Goal: Transaction & Acquisition: Purchase product/service

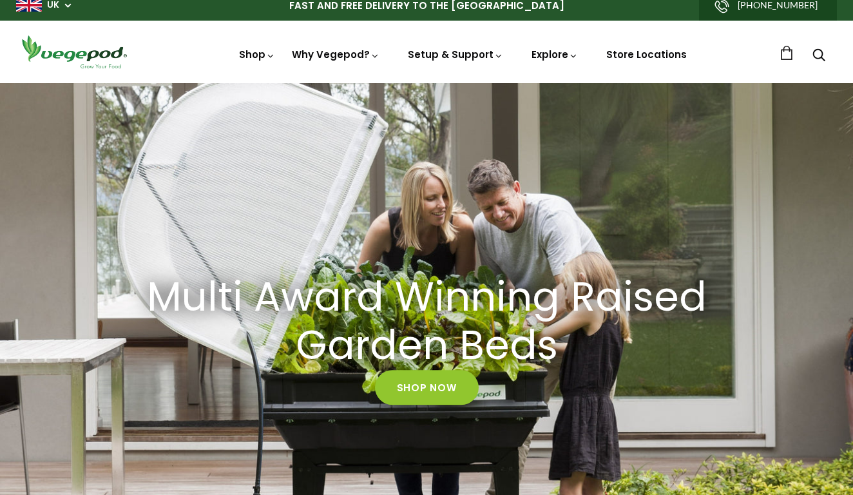
scroll to position [10, 0]
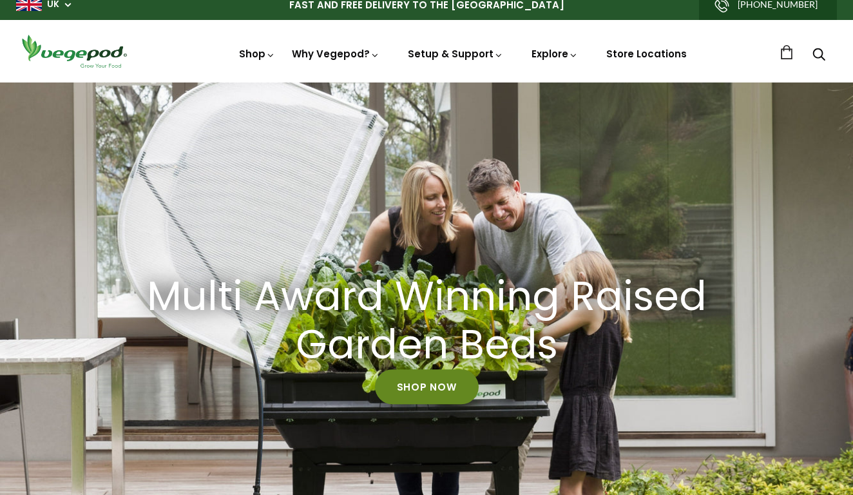
click at [430, 384] on link "Shop Now" at bounding box center [427, 386] width 104 height 35
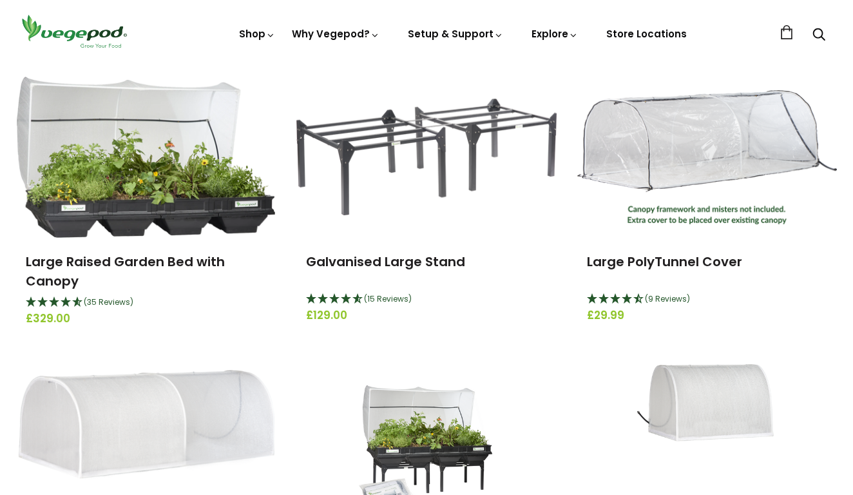
scroll to position [169, 0]
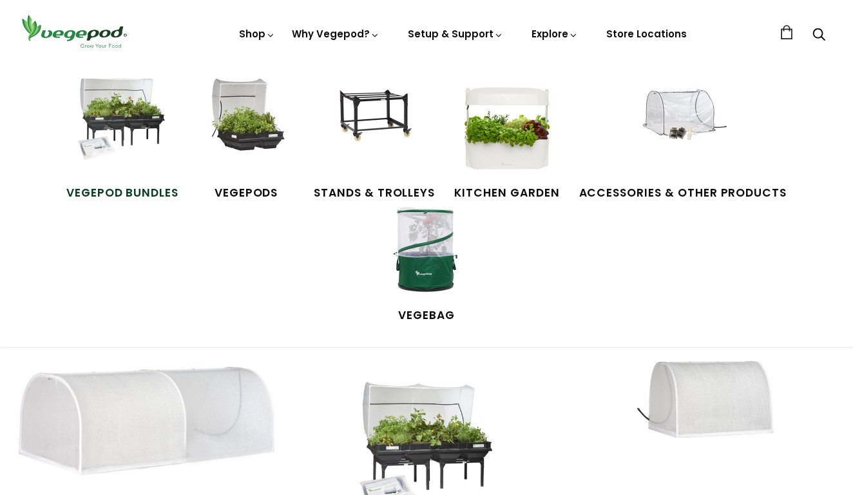
click at [76, 119] on img at bounding box center [122, 127] width 97 height 97
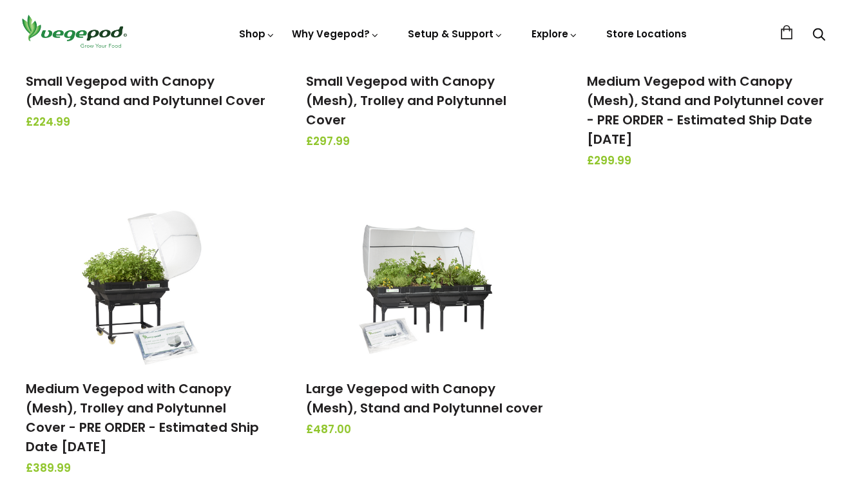
scroll to position [434, 0]
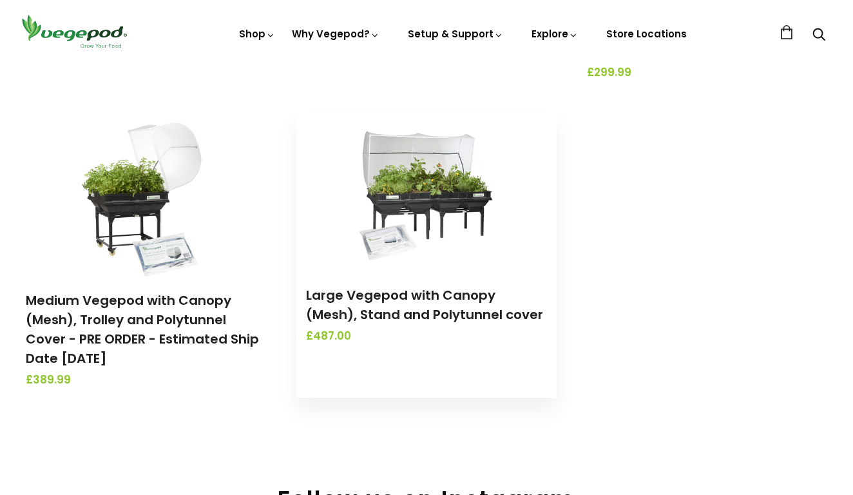
click at [411, 194] on img at bounding box center [426, 190] width 135 height 161
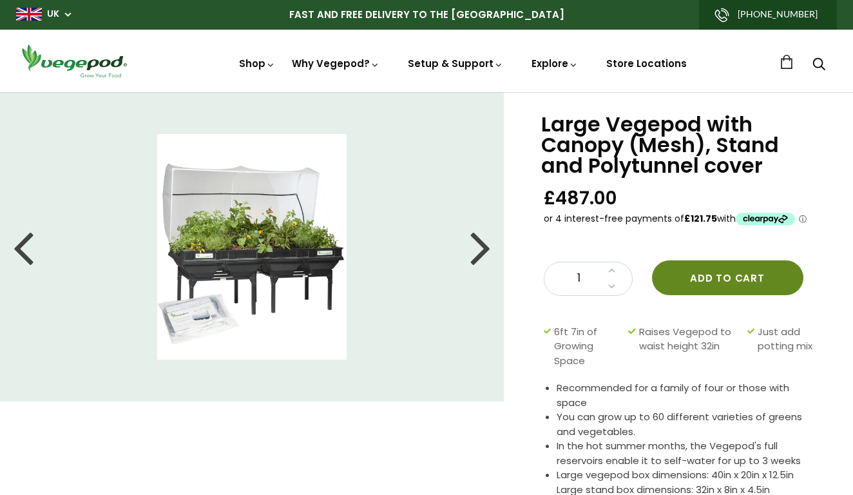
click at [715, 274] on button "Add to cart" at bounding box center [727, 277] width 151 height 35
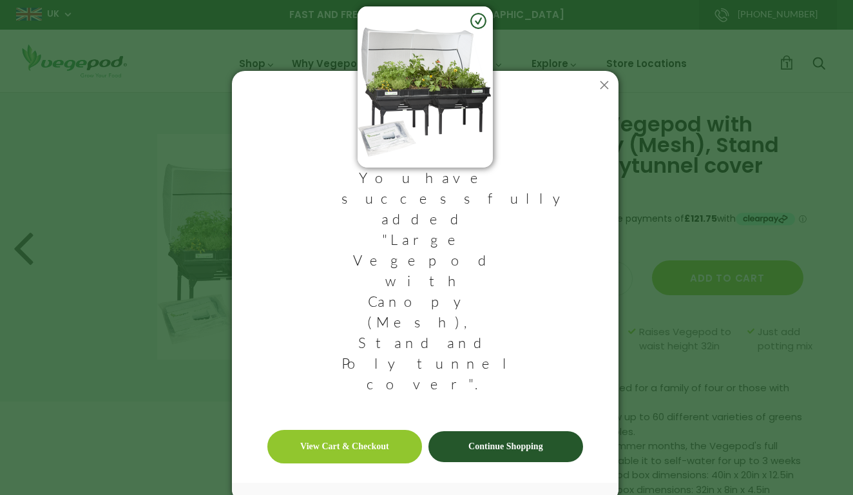
click at [490, 431] on link "Continue Shopping" at bounding box center [505, 446] width 155 height 31
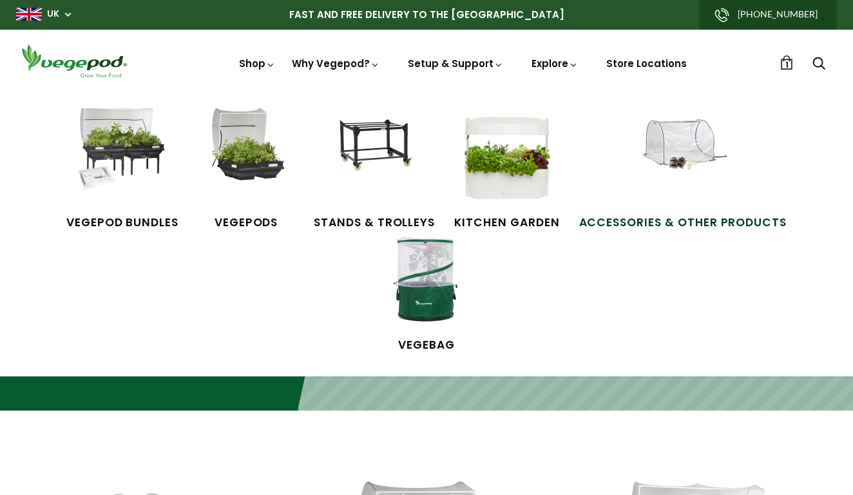
click at [635, 146] on img at bounding box center [683, 156] width 97 height 97
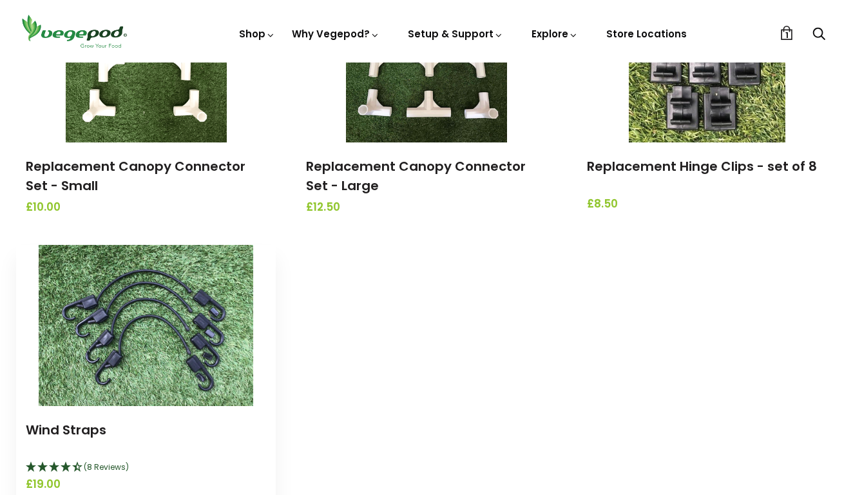
scroll to position [1506, 0]
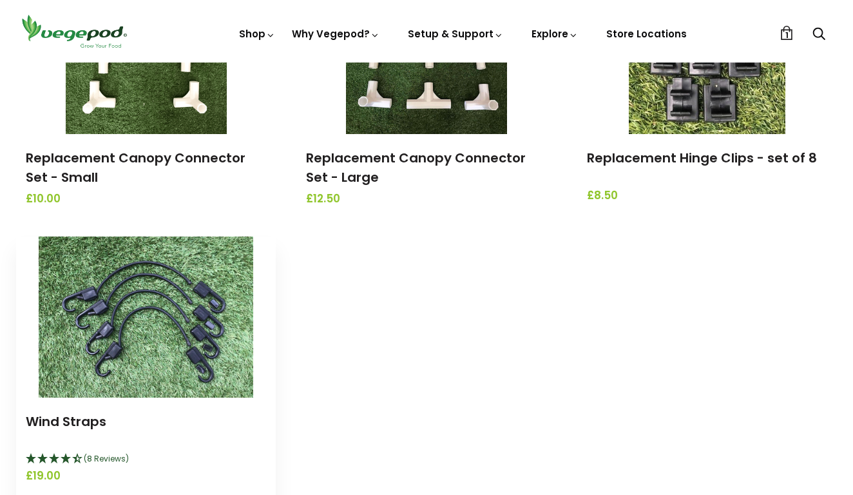
click at [122, 325] on img at bounding box center [146, 316] width 215 height 161
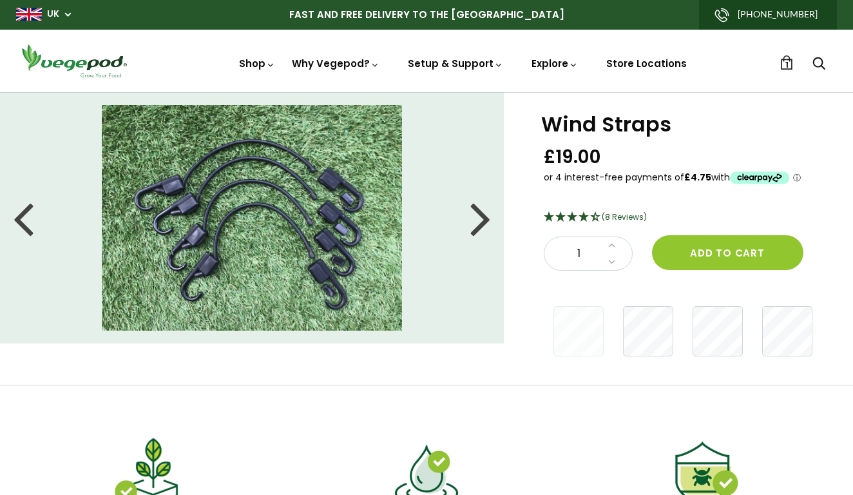
click at [479, 224] on div at bounding box center [480, 218] width 21 height 58
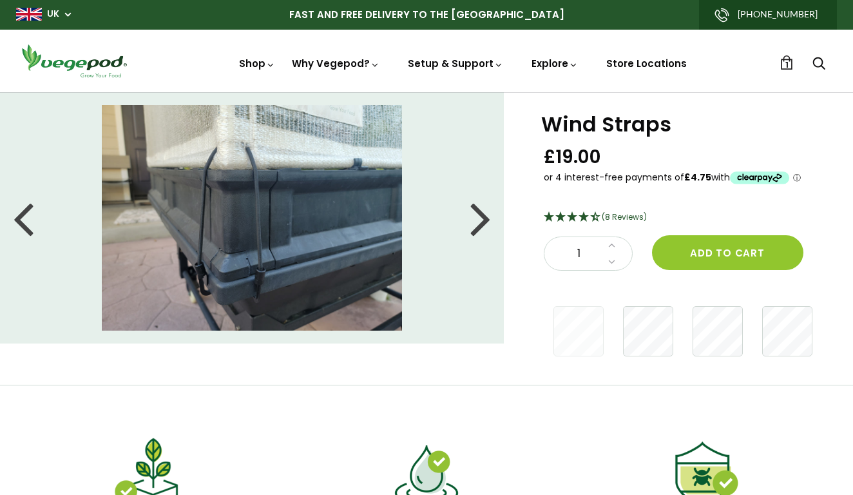
click at [479, 224] on div at bounding box center [480, 218] width 21 height 58
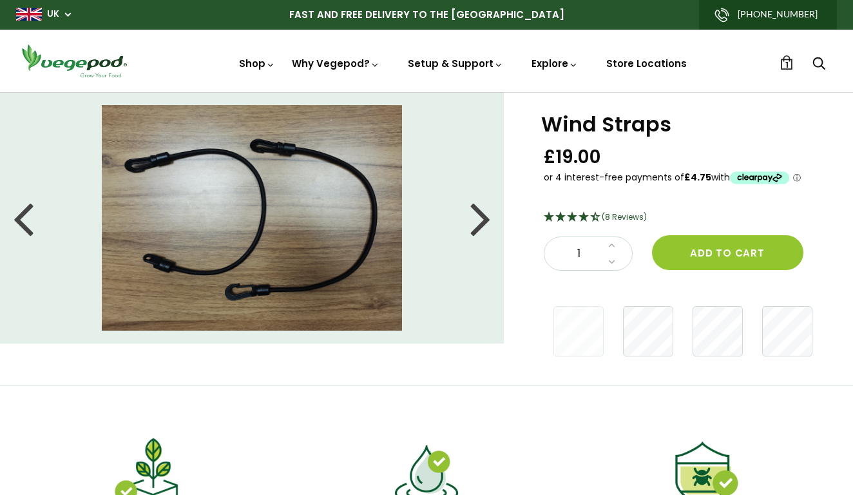
click at [479, 224] on div at bounding box center [480, 218] width 21 height 58
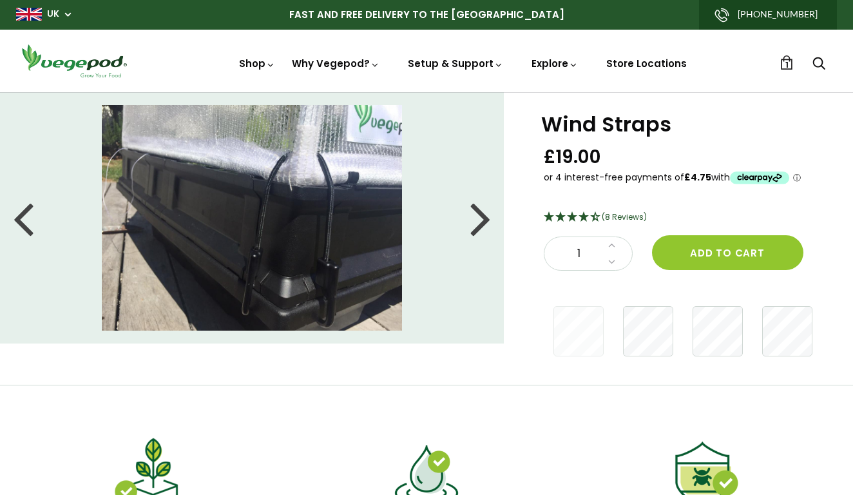
click at [480, 218] on div at bounding box center [480, 218] width 21 height 58
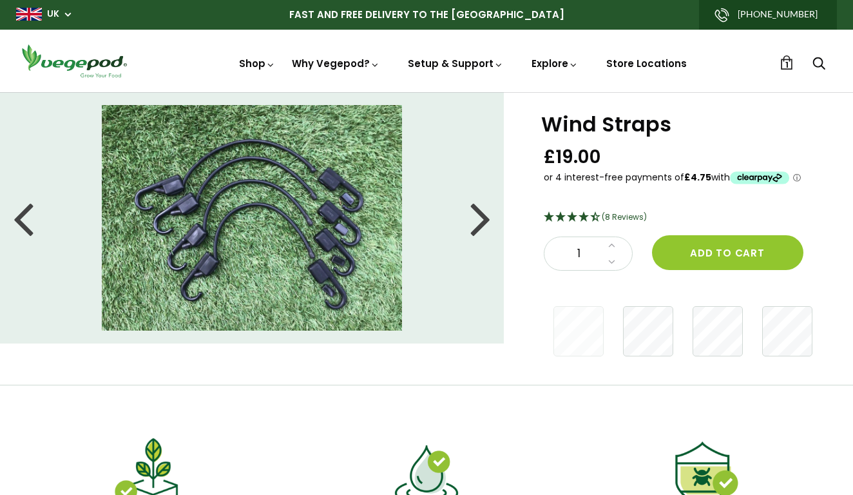
click at [480, 218] on div at bounding box center [480, 218] width 21 height 58
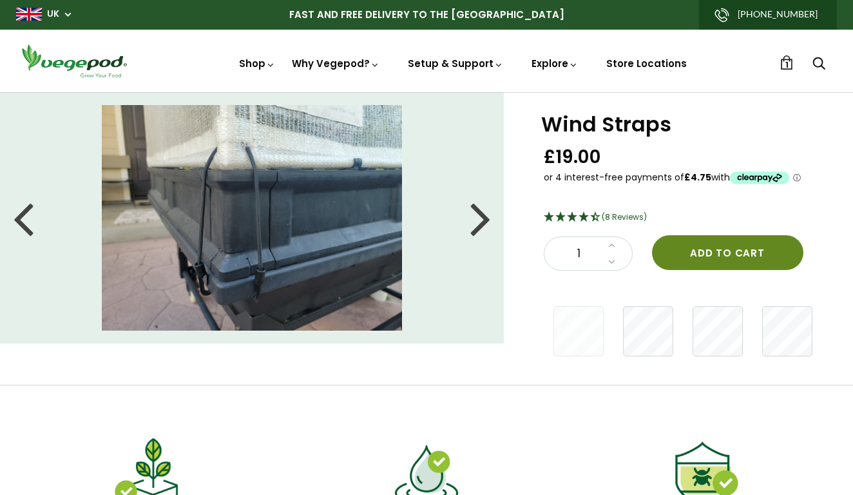
click at [729, 246] on button "Add to cart" at bounding box center [727, 252] width 151 height 35
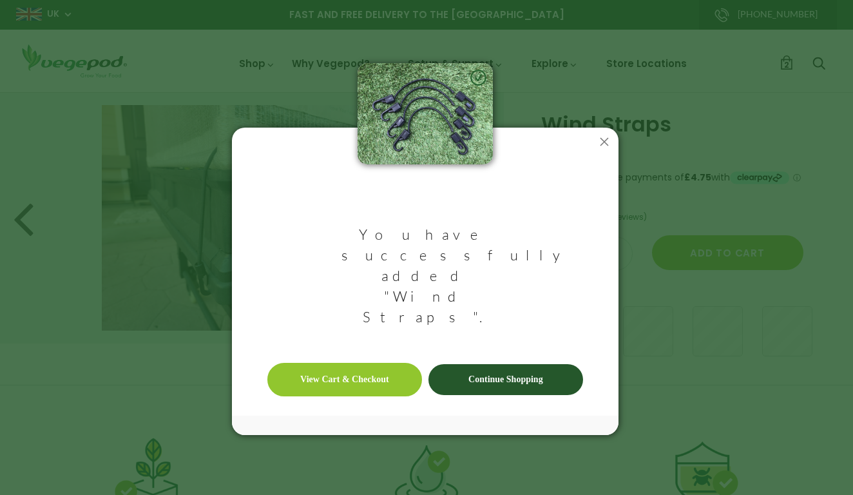
click at [523, 364] on link "Continue Shopping" at bounding box center [505, 379] width 155 height 31
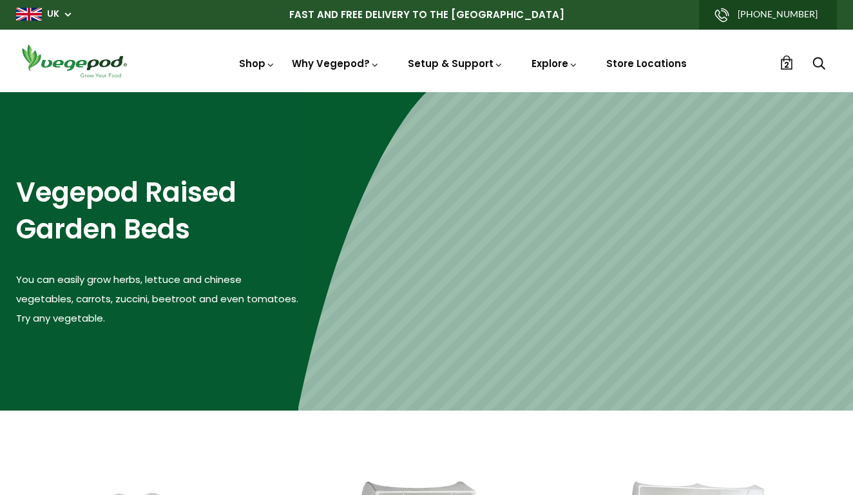
click at [786, 62] on span "2" at bounding box center [786, 65] width 5 height 12
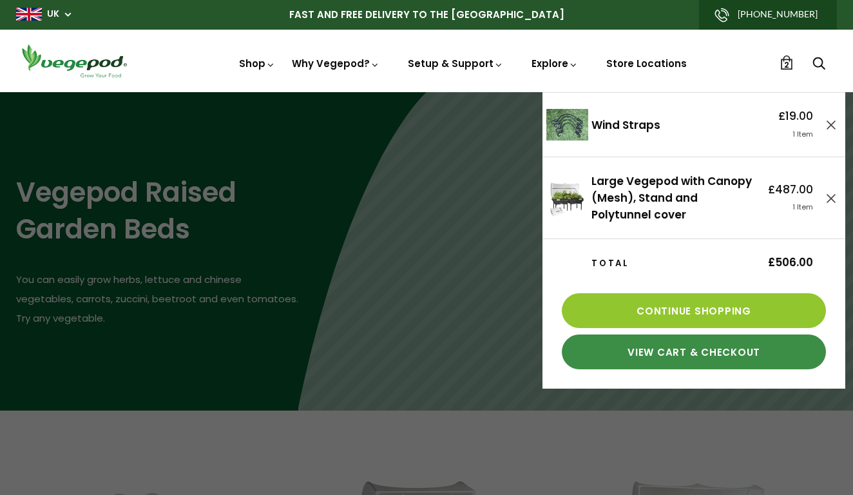
click at [679, 352] on link "View Cart & Checkout" at bounding box center [694, 351] width 264 height 35
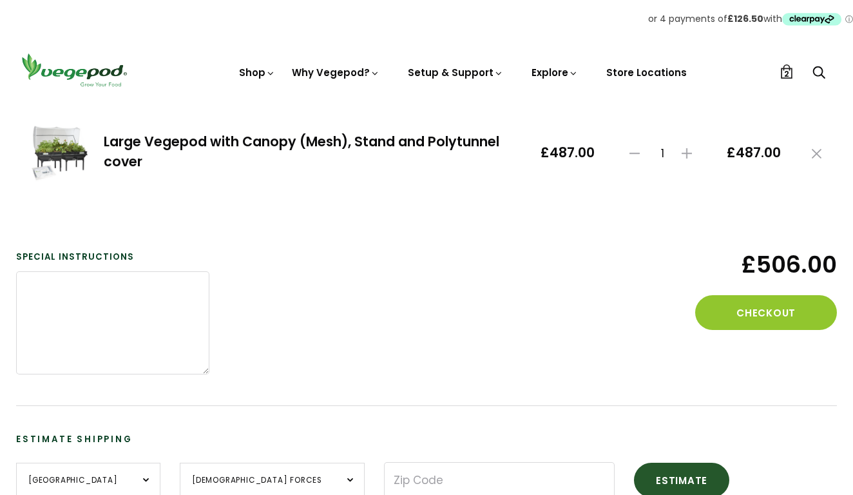
scroll to position [293, 0]
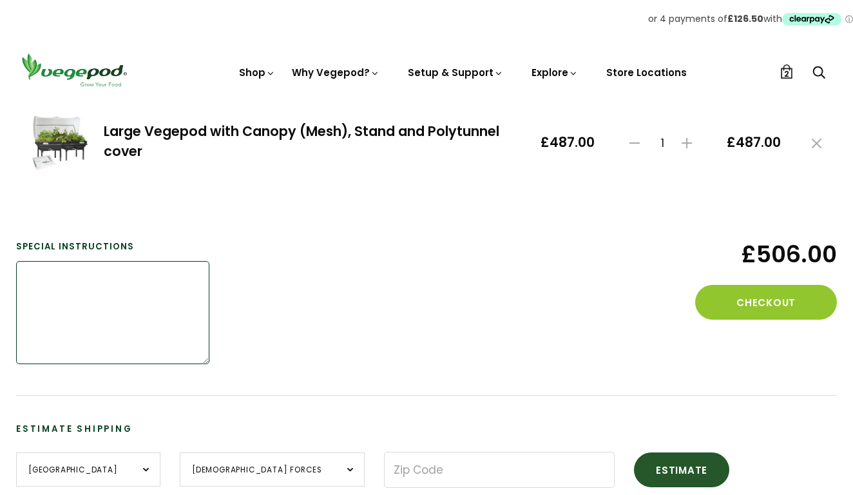
click at [38, 272] on textarea at bounding box center [112, 312] width 193 height 103
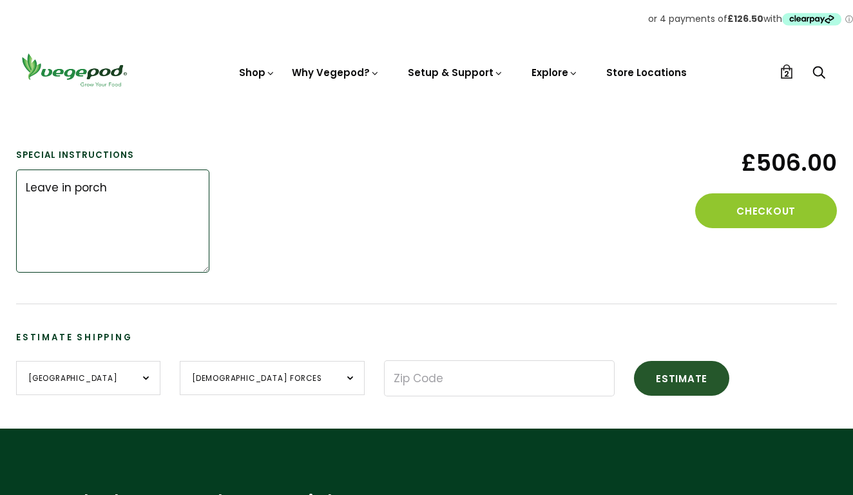
scroll to position [373, 0]
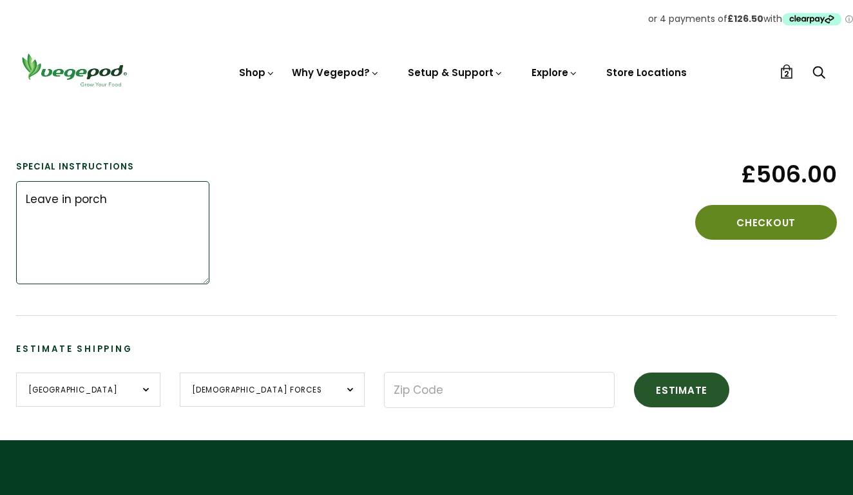
type textarea "Leave in porch"
click at [735, 224] on button "Checkout" at bounding box center [766, 222] width 142 height 35
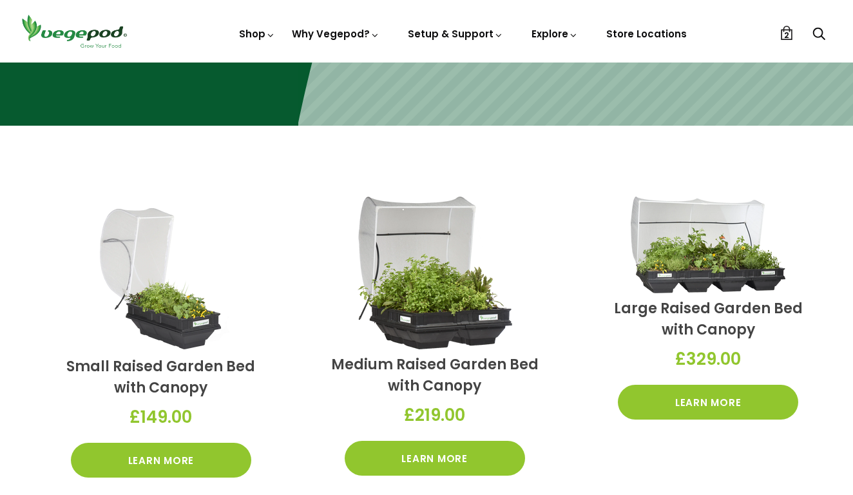
scroll to position [176, 0]
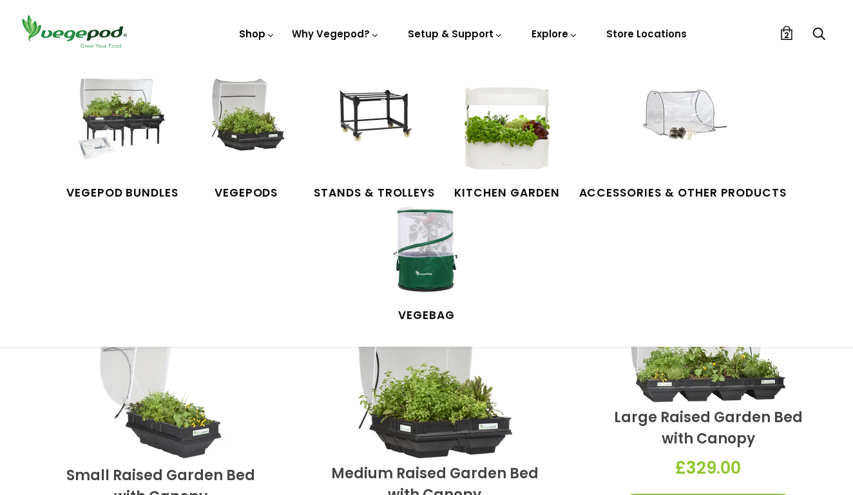
click at [257, 34] on link "Shop" at bounding box center [257, 52] width 36 height 50
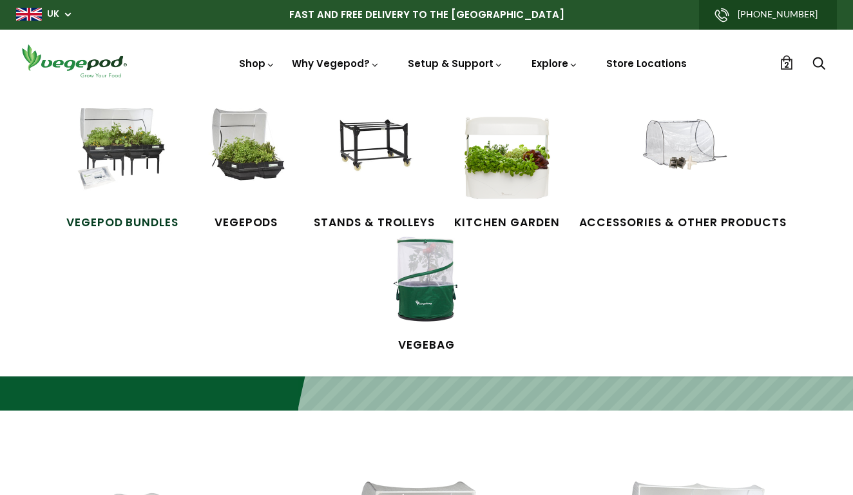
click at [75, 171] on img at bounding box center [122, 156] width 97 height 97
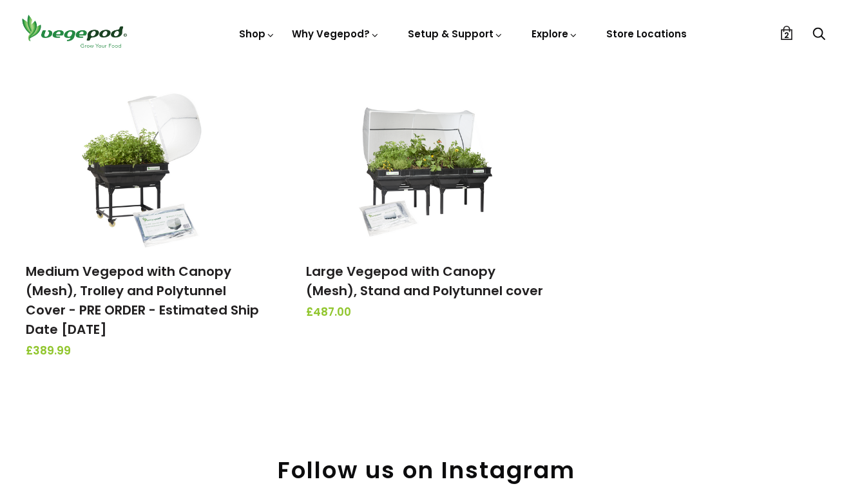
scroll to position [410, 0]
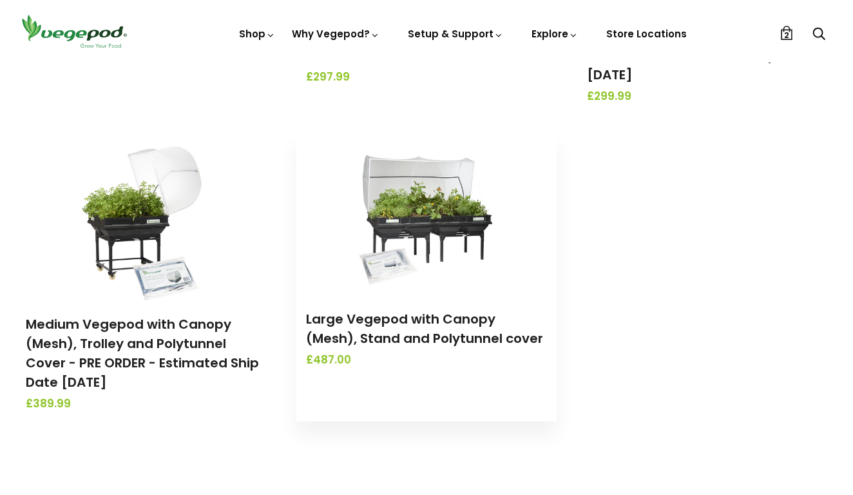
click at [408, 242] on img at bounding box center [426, 214] width 135 height 161
